Goal: Communication & Community: Answer question/provide support

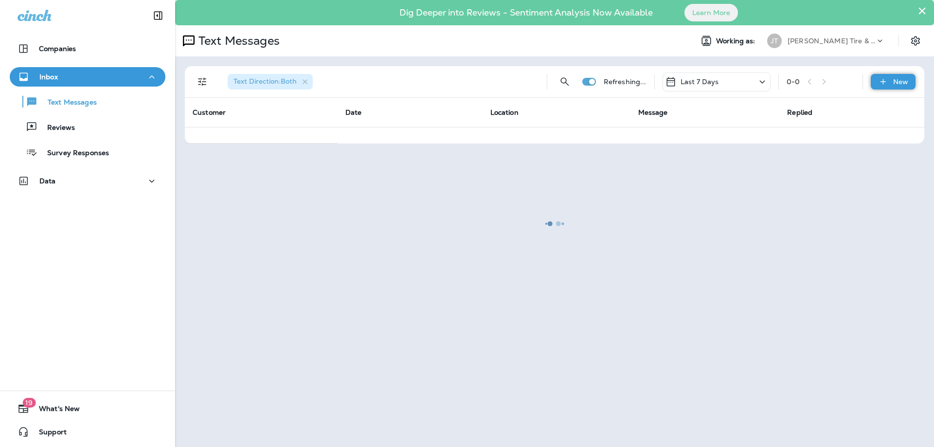
click at [896, 81] on p "New" at bounding box center [900, 82] width 15 height 8
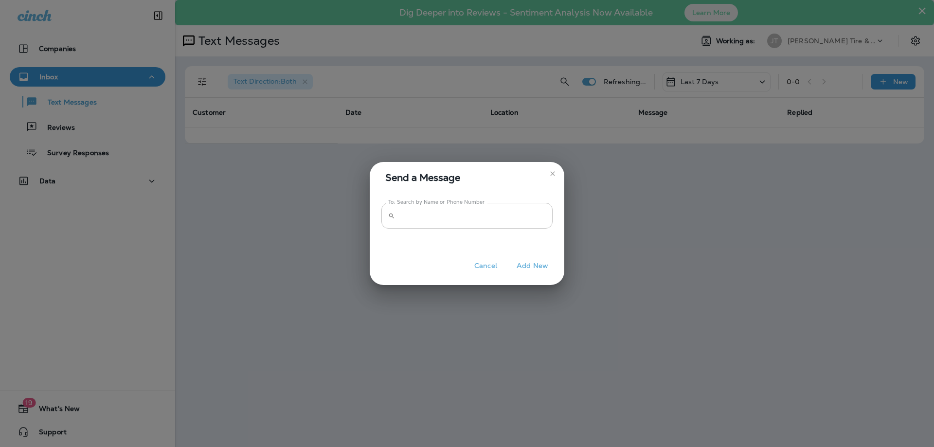
click at [453, 216] on input "To: Search by Name or Phone Number" at bounding box center [476, 216] width 154 height 26
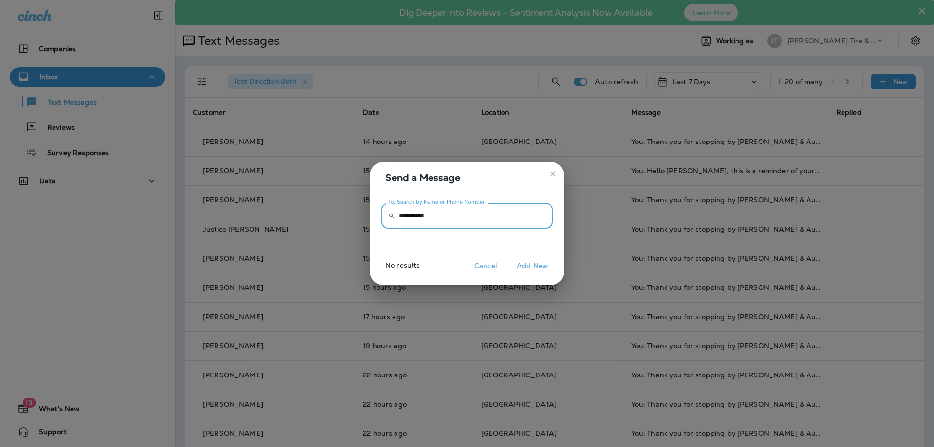
type input "**********"
click at [540, 260] on button "Add New" at bounding box center [532, 265] width 41 height 15
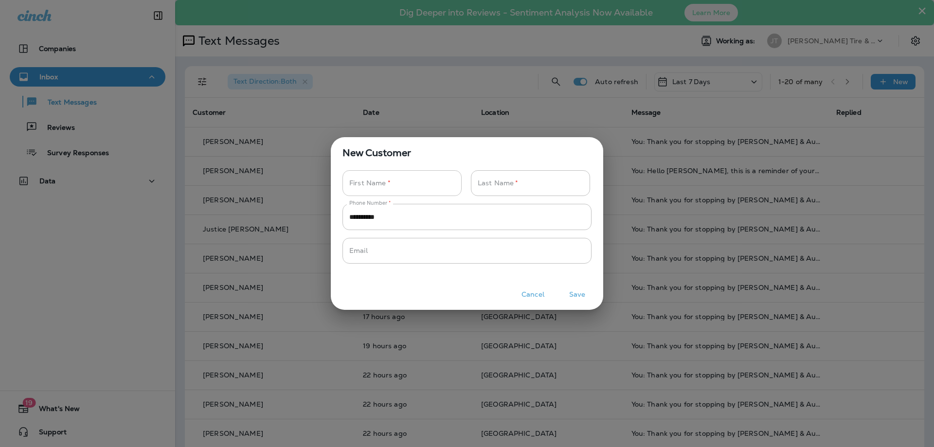
click at [421, 181] on input "Phone Number   *" at bounding box center [396, 183] width 108 height 26
type input "***"
type input "*"
click at [576, 294] on button "Save" at bounding box center [577, 294] width 36 height 15
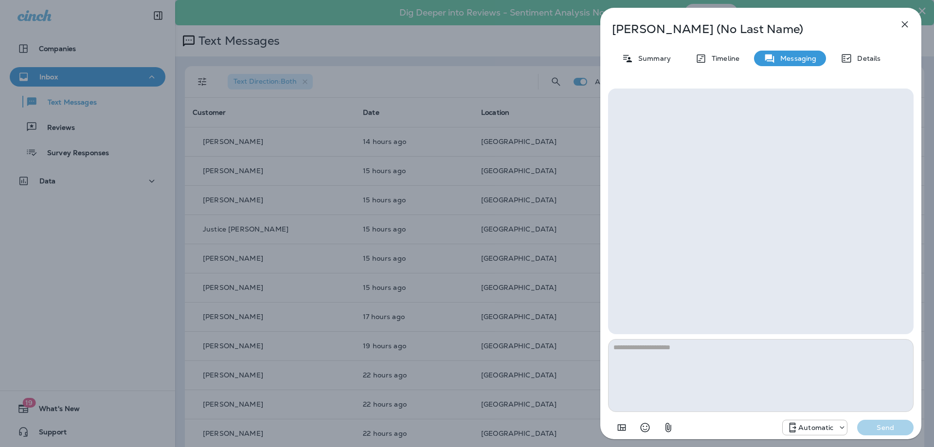
click at [726, 352] on textarea at bounding box center [760, 375] width 305 height 73
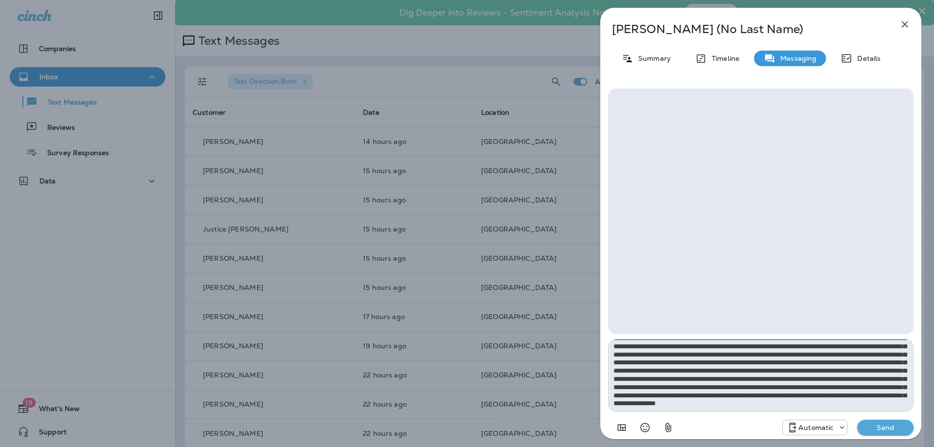
scroll to position [22, 0]
type textarea "**********"
click at [815, 429] on p "Automatic" at bounding box center [815, 428] width 35 height 8
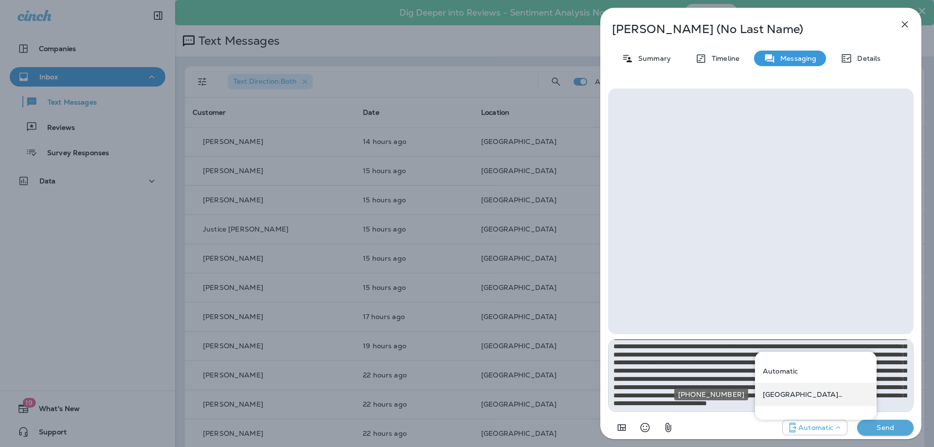
click at [790, 392] on p "[GEOGRAPHIC_DATA] ([STREET_ADDRESS])" at bounding box center [816, 395] width 106 height 8
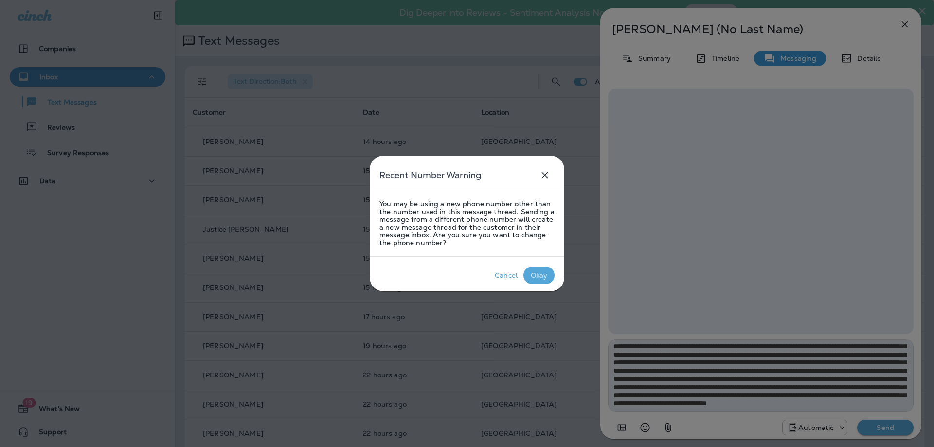
click at [546, 273] on div "Okay" at bounding box center [539, 275] width 17 height 8
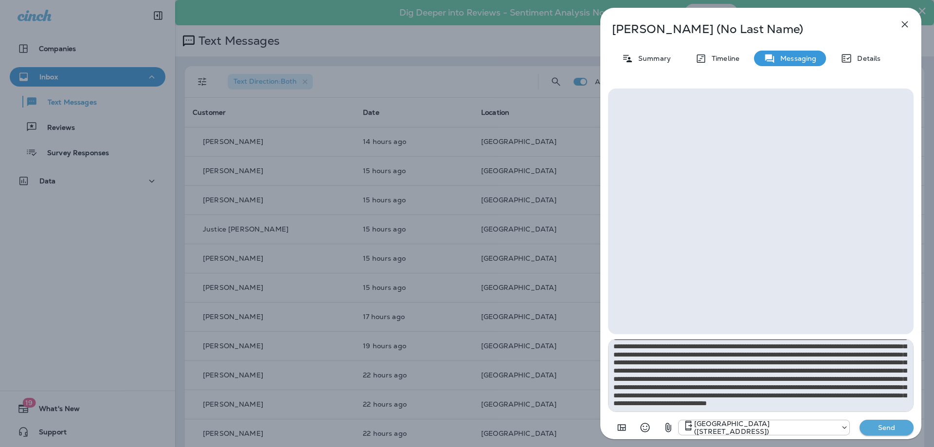
click at [879, 428] on p "Send" at bounding box center [886, 427] width 41 height 9
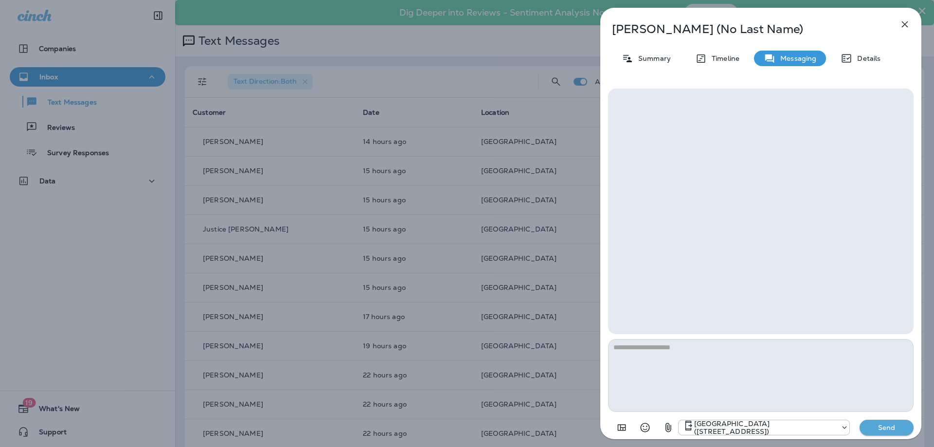
scroll to position [0, 0]
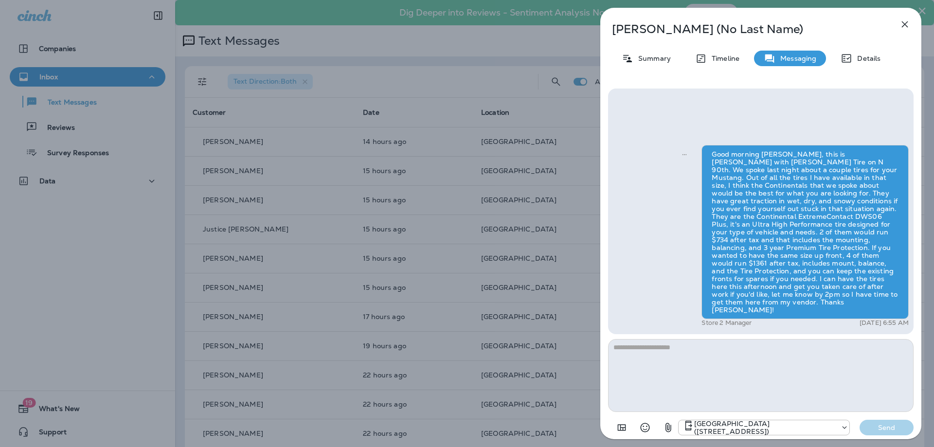
click at [669, 424] on icon "button" at bounding box center [669, 428] width 12 height 12
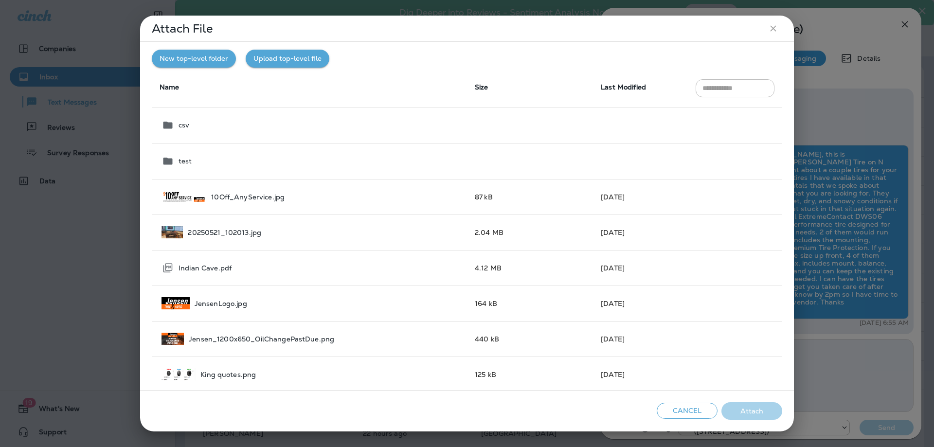
click at [294, 59] on button "Upload top-level file" at bounding box center [288, 59] width 84 height 18
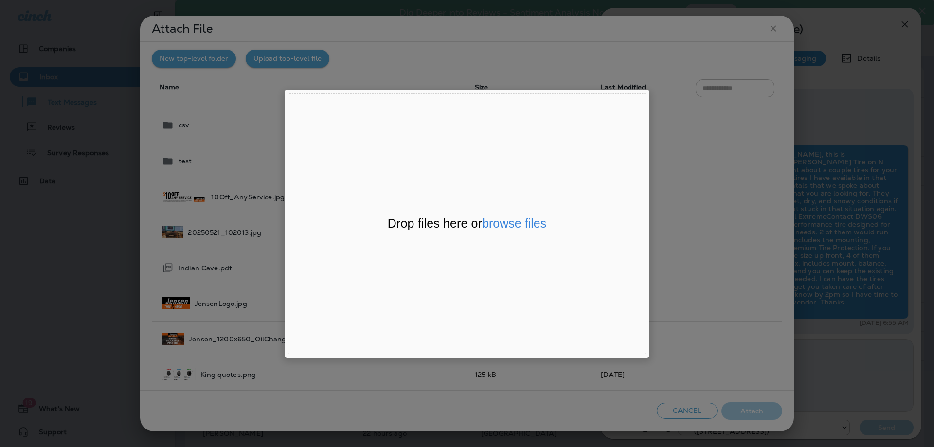
click at [509, 223] on button "browse files" at bounding box center [514, 223] width 64 height 13
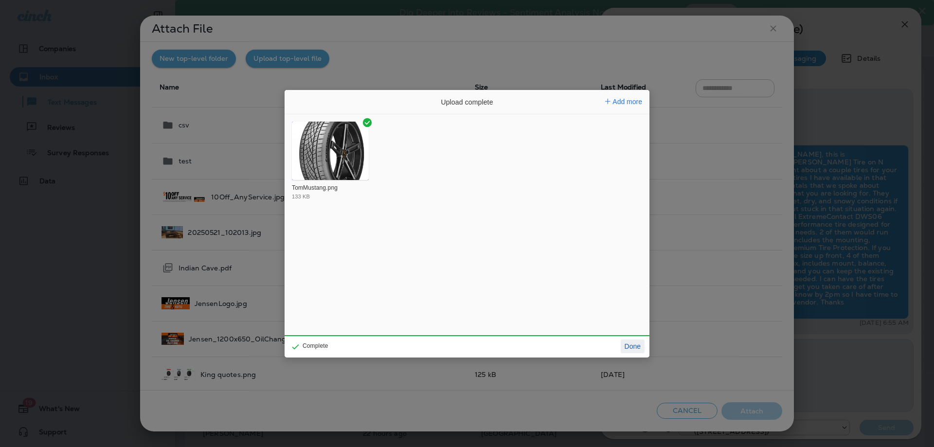
click at [639, 348] on button "Done" at bounding box center [633, 347] width 24 height 14
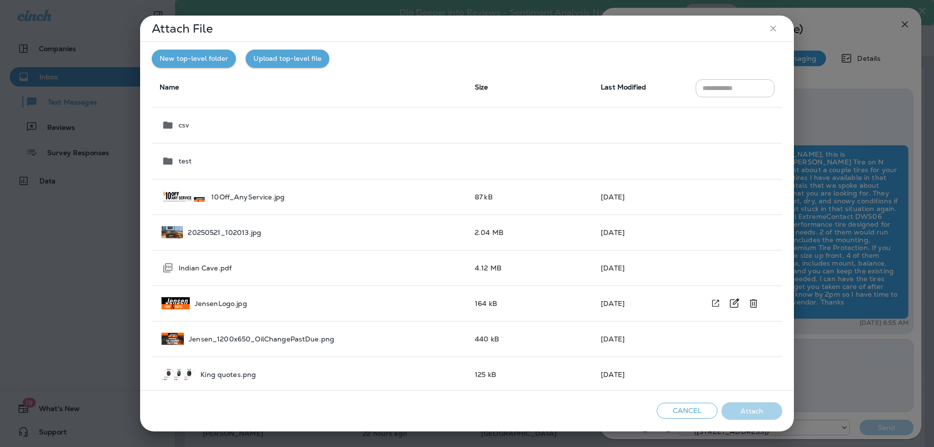
scroll to position [223, 0]
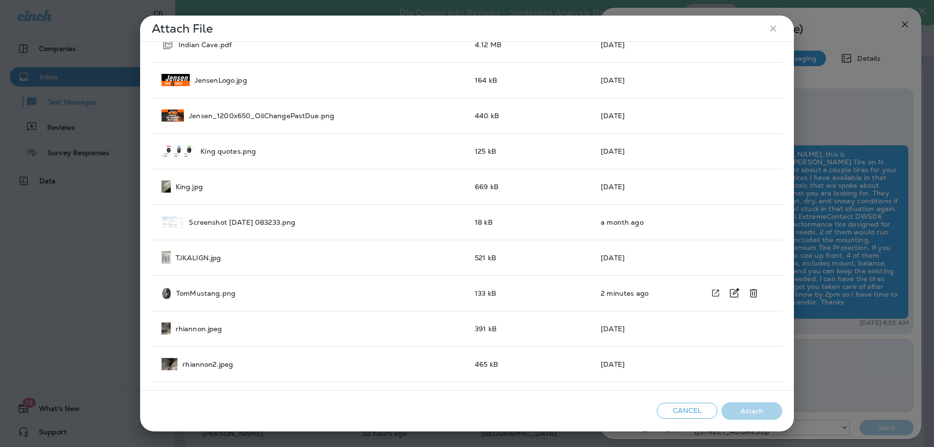
click at [261, 293] on div "TomMustang.png" at bounding box center [310, 293] width 298 height 12
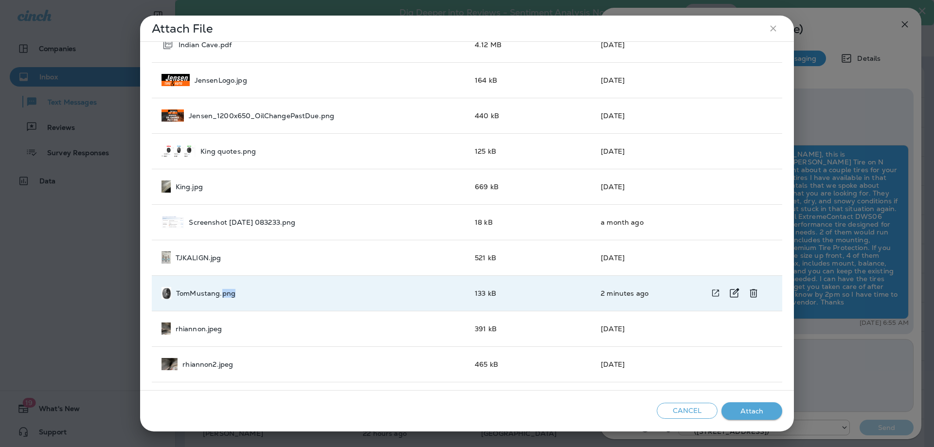
click at [261, 293] on div "TomMustang.png" at bounding box center [310, 293] width 298 height 12
click at [750, 411] on button "Attach" at bounding box center [751, 411] width 61 height 18
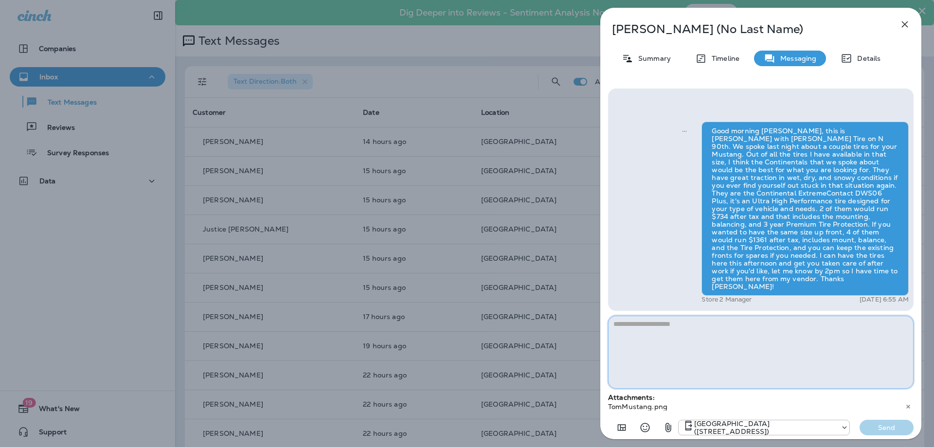
click at [718, 349] on textarea at bounding box center [760, 352] width 305 height 73
type textarea "**********"
click at [887, 428] on p "Send" at bounding box center [886, 427] width 41 height 9
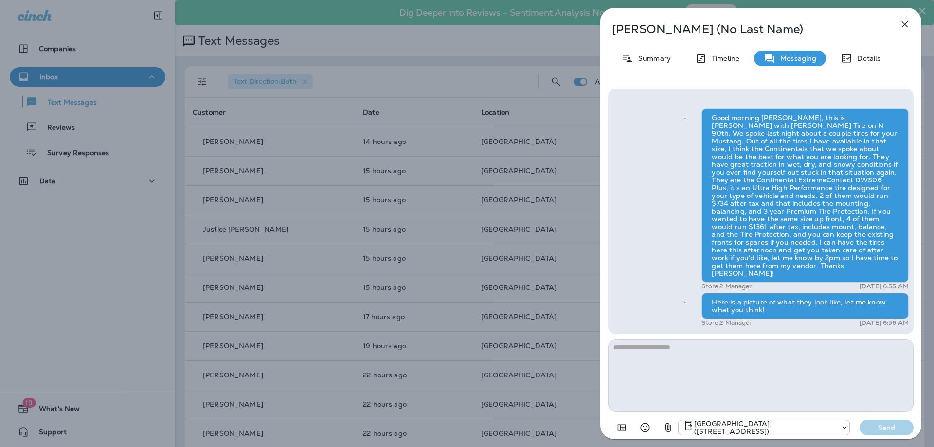
click at [903, 22] on icon "button" at bounding box center [905, 24] width 6 height 6
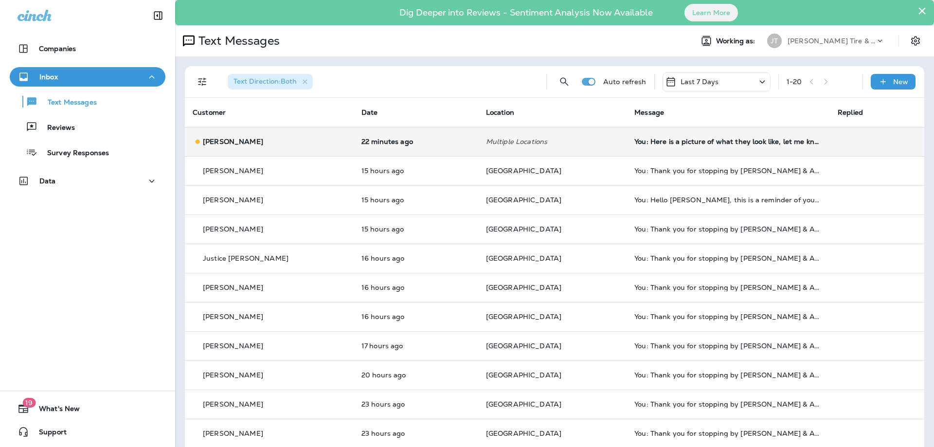
click at [701, 147] on td "You: Here is a picture of what they look like, let me know what you think!" at bounding box center [728, 141] width 203 height 29
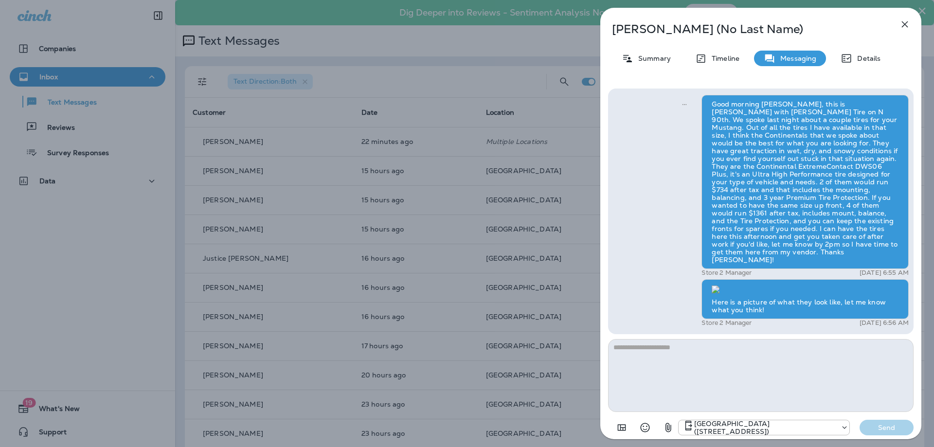
scroll to position [-53, 0]
click at [904, 25] on icon "button" at bounding box center [905, 24] width 6 height 6
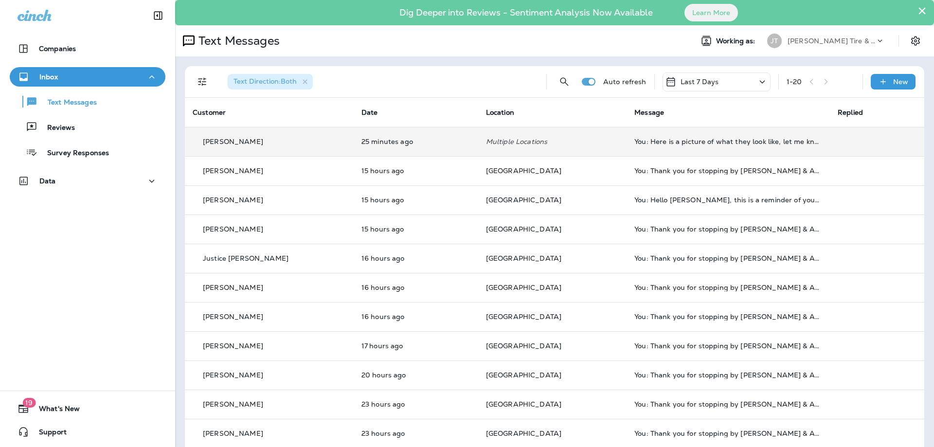
click at [465, 145] on td "25 minutes ago" at bounding box center [416, 141] width 125 height 29
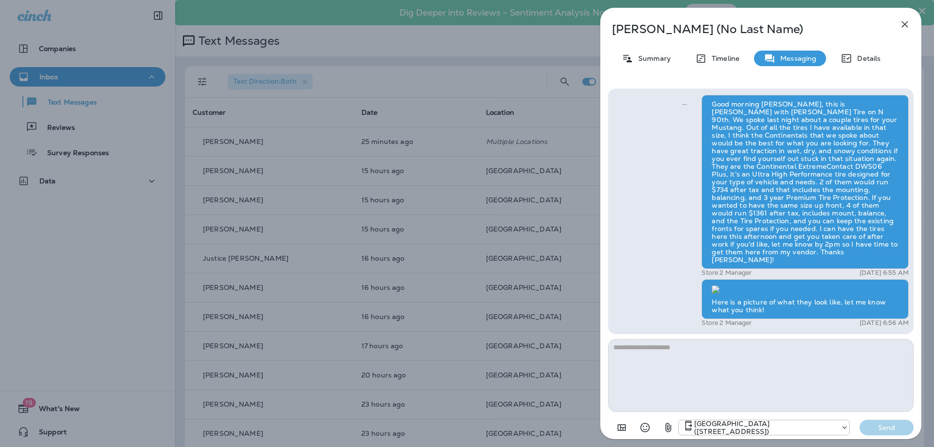
click at [906, 25] on icon "button" at bounding box center [905, 24] width 6 height 6
